Goal: Book appointment/travel/reservation

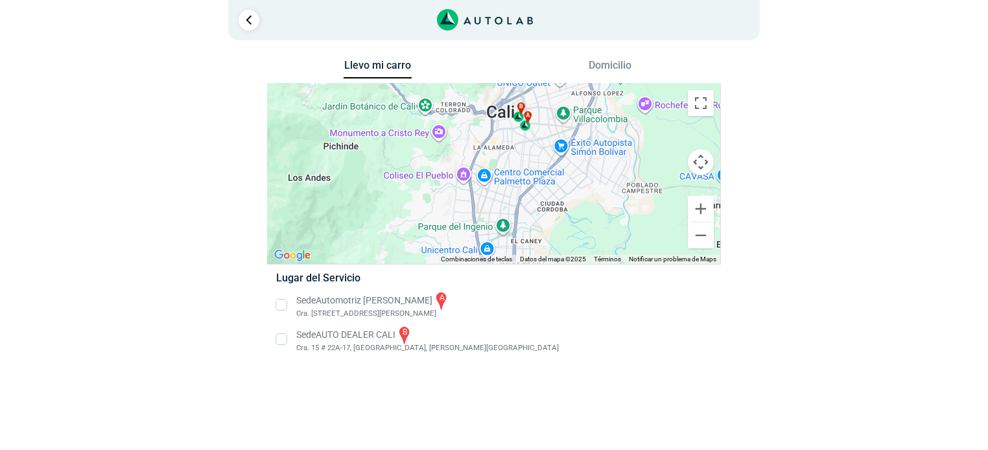
click at [508, 130] on div "a b" at bounding box center [494, 174] width 453 height 180
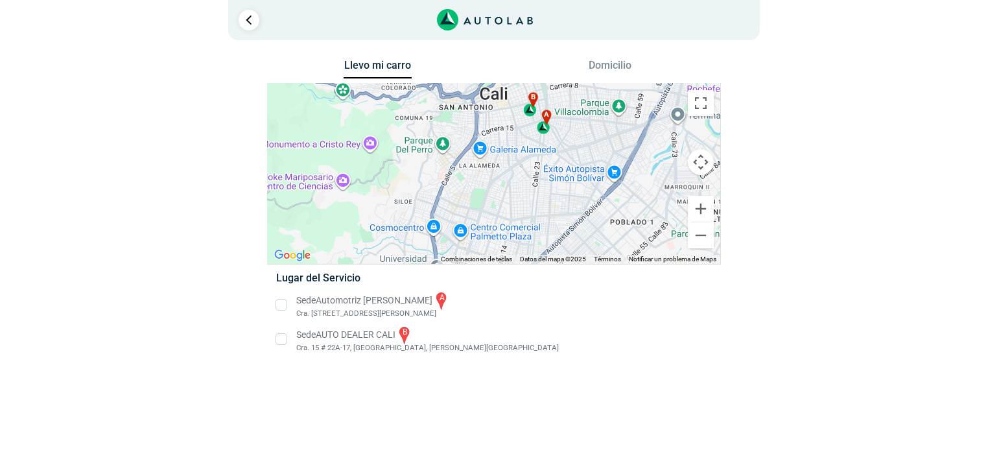
click at [513, 121] on div "a b" at bounding box center [494, 174] width 453 height 180
click at [523, 128] on div "a b" at bounding box center [494, 174] width 453 height 180
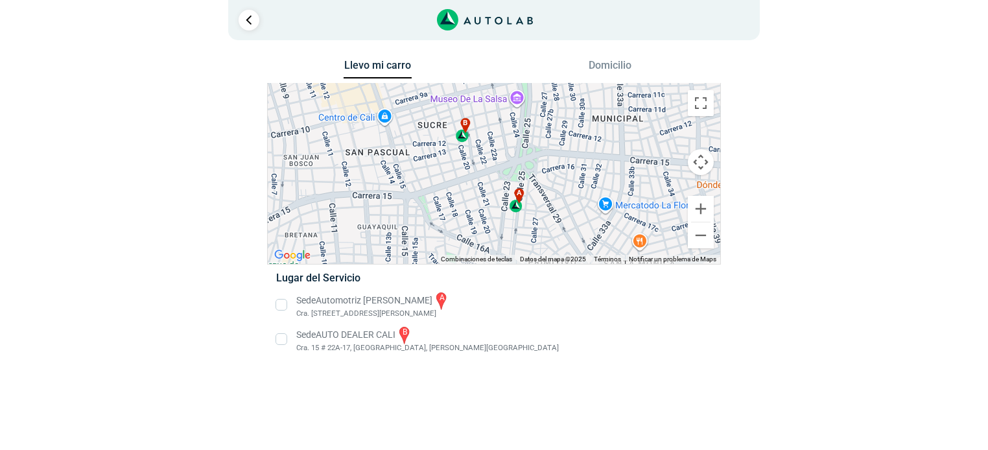
drag, startPoint x: 637, startPoint y: 130, endPoint x: 543, endPoint y: 201, distance: 118.1
click at [543, 201] on div "a b" at bounding box center [494, 174] width 453 height 180
click at [612, 65] on button "Domicilio" at bounding box center [610, 68] width 68 height 19
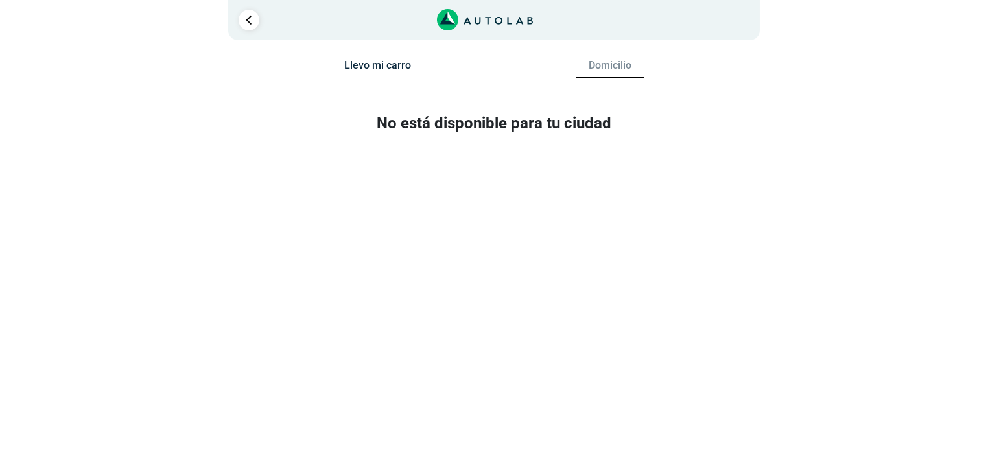
click at [379, 65] on button "Llevo mi carro" at bounding box center [378, 68] width 68 height 19
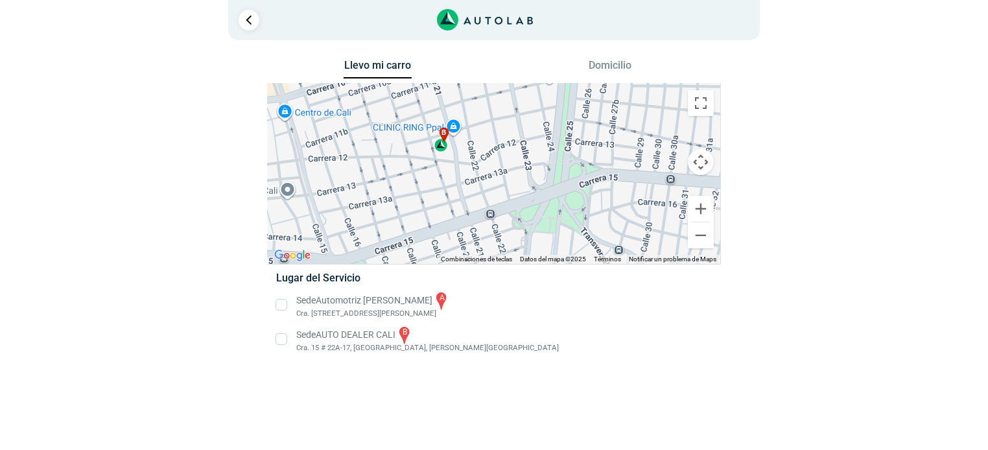
click at [278, 340] on li "Sede AUTO DEALER CALI b Cra. 15 # 22A-17, [GEOGRAPHIC_DATA], [PERSON_NAME][GEOG…" at bounding box center [493, 339] width 454 height 29
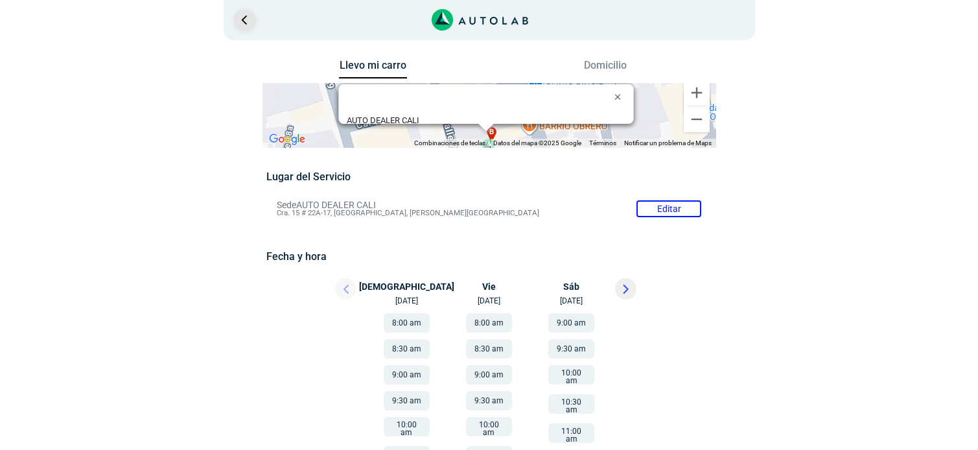
click at [241, 20] on link "Ir al paso anterior" at bounding box center [244, 20] width 21 height 21
